Goal: Navigation & Orientation: Find specific page/section

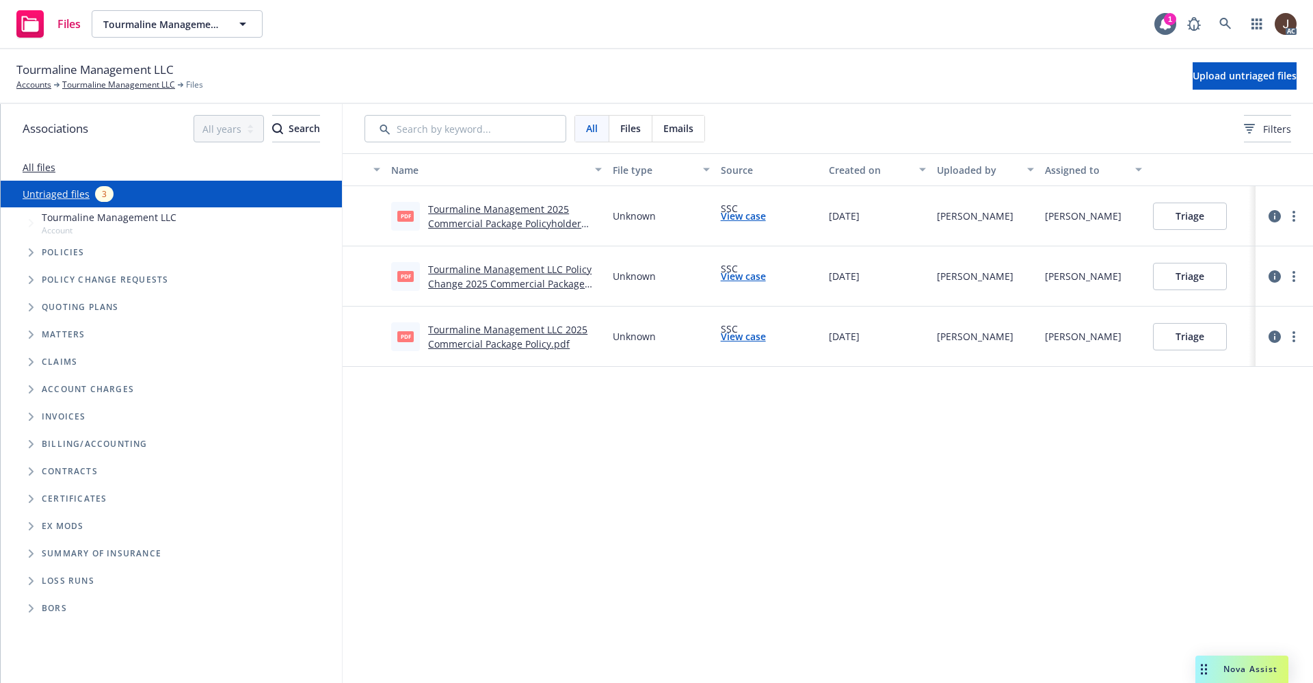
click at [723, 469] on div "Name File type Source Created on Uploaded by Assigned to pdf Tourmaline Managem…" at bounding box center [828, 417] width 971 height 529
click at [1169, 22] on div "1" at bounding box center [1170, 19] width 12 height 12
click at [598, 51] on div "Tourmaline Management LLC Accounts Tourmaline Management LLC Files Upload untri…" at bounding box center [656, 76] width 1313 height 55
